Goal: Transaction & Acquisition: Purchase product/service

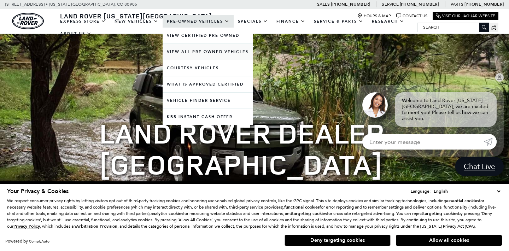
click at [209, 58] on link "View All Pre-Owned Vehicles" at bounding box center [208, 52] width 90 height 16
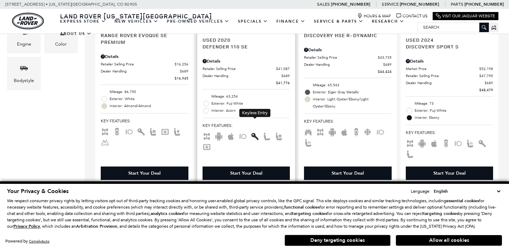
scroll to position [455, 0]
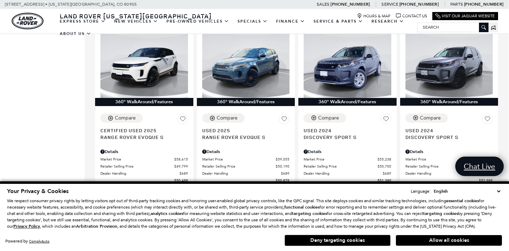
click at [412, 242] on button "Allow all cookies" at bounding box center [449, 240] width 106 height 11
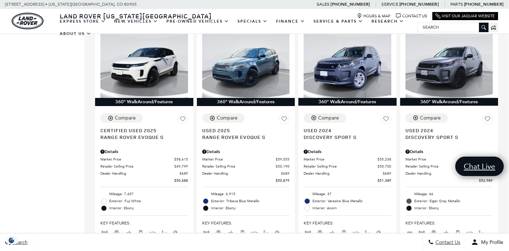
scroll to position [0, 0]
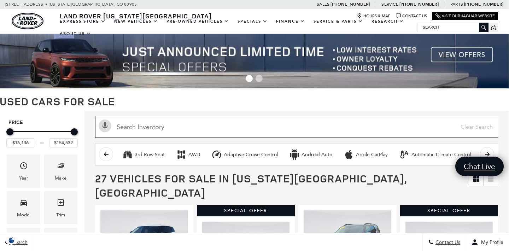
click at [144, 129] on input "text" at bounding box center [296, 127] width 403 height 22
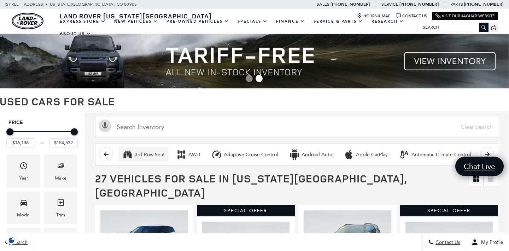
click at [145, 156] on div "3rd Row Seat" at bounding box center [150, 155] width 30 height 6
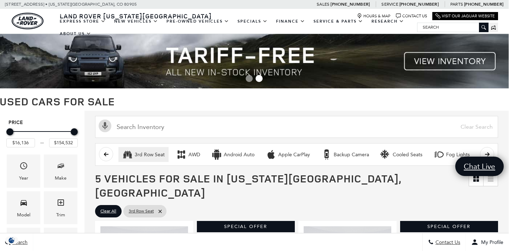
type input "$30,827"
type input "$53,847"
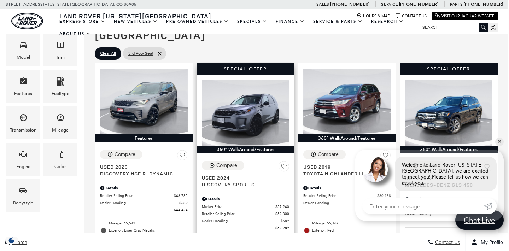
scroll to position [153, 1]
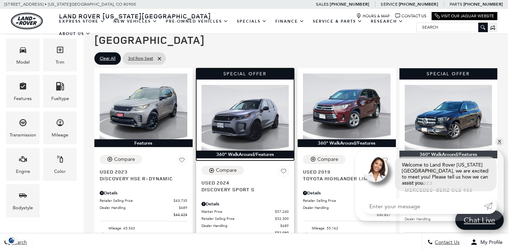
click at [250, 105] on img at bounding box center [246, 117] width 88 height 65
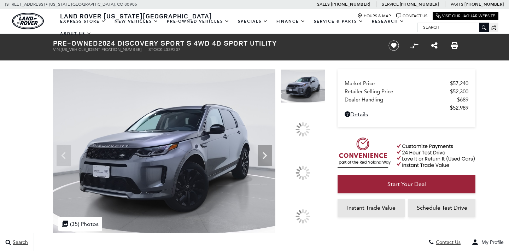
click at [310, 170] on div at bounding box center [303, 173] width 15 height 15
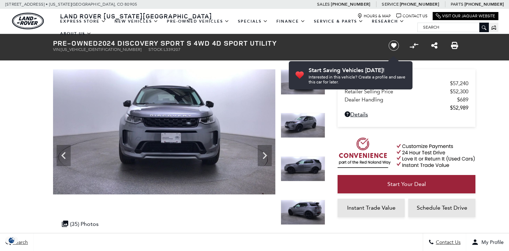
click at [307, 164] on img at bounding box center [303, 168] width 45 height 25
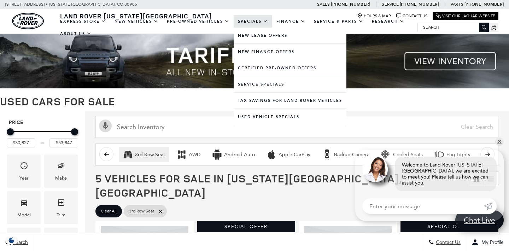
click at [255, 28] on link "Specials" at bounding box center [253, 21] width 39 height 12
